Goal: Information Seeking & Learning: Learn about a topic

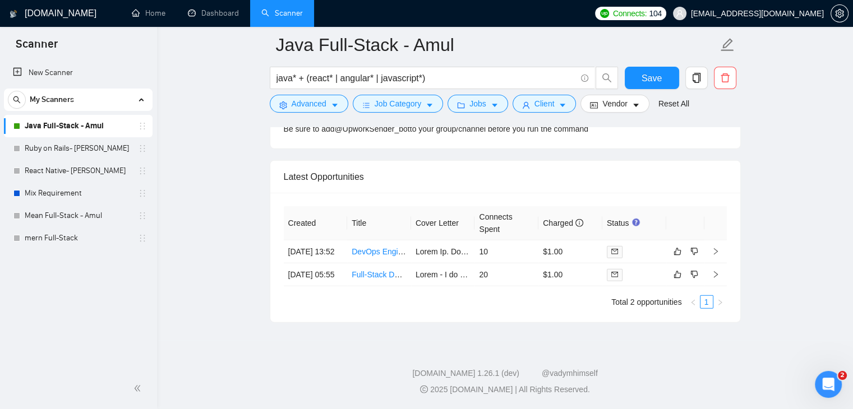
scroll to position [259, 0]
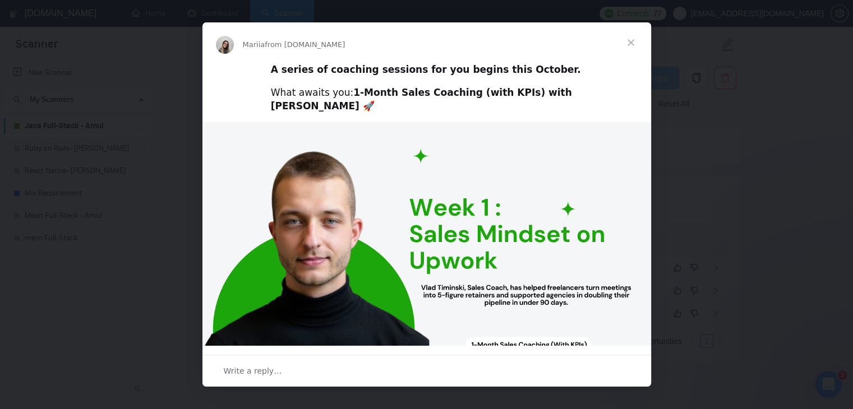
click at [633, 43] on span "Close" at bounding box center [631, 42] width 40 height 40
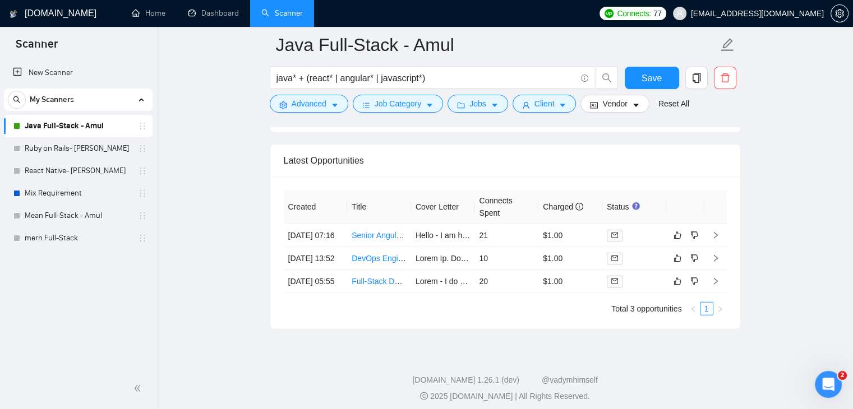
scroll to position [2874, 0]
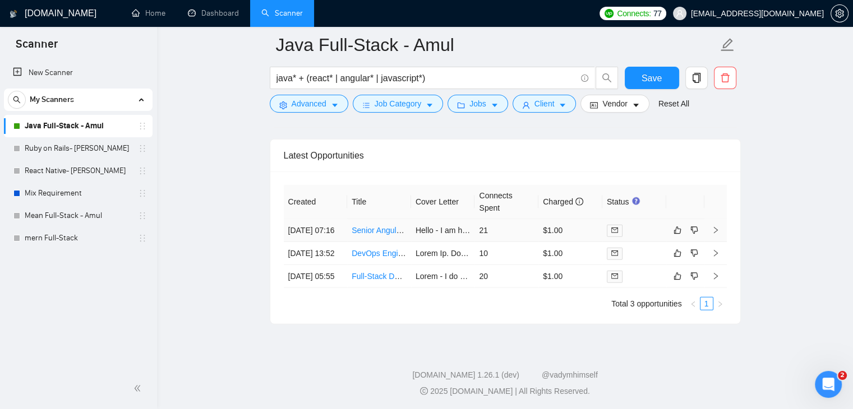
click at [368, 226] on link "Senior Angular (TypeScript) Developer for Exceptional UX/UI Design" at bounding box center [471, 230] width 238 height 9
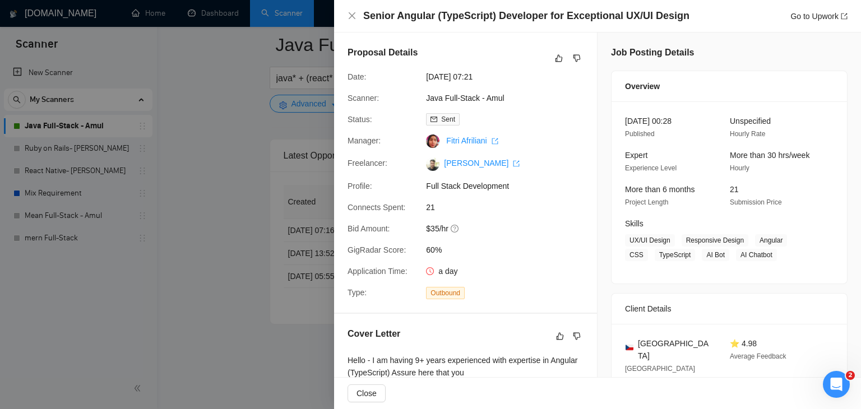
click at [200, 145] on div at bounding box center [430, 204] width 861 height 409
